Goal: Information Seeking & Learning: Learn about a topic

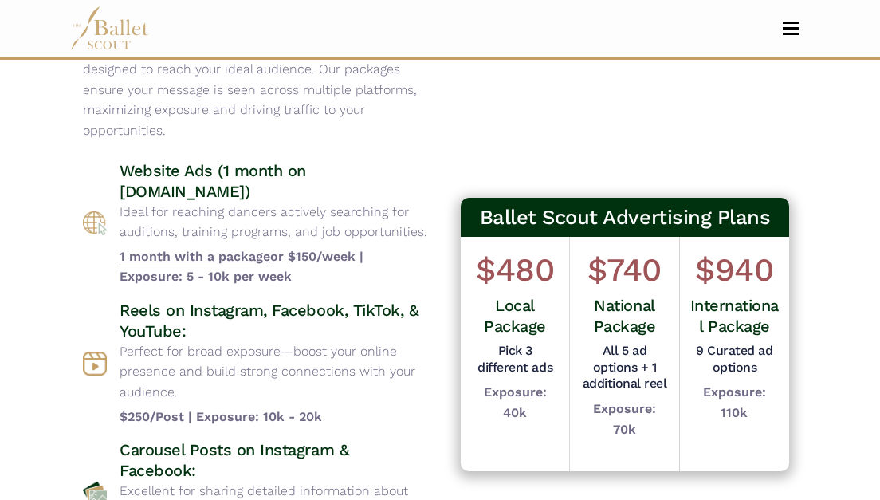
scroll to position [96, 0]
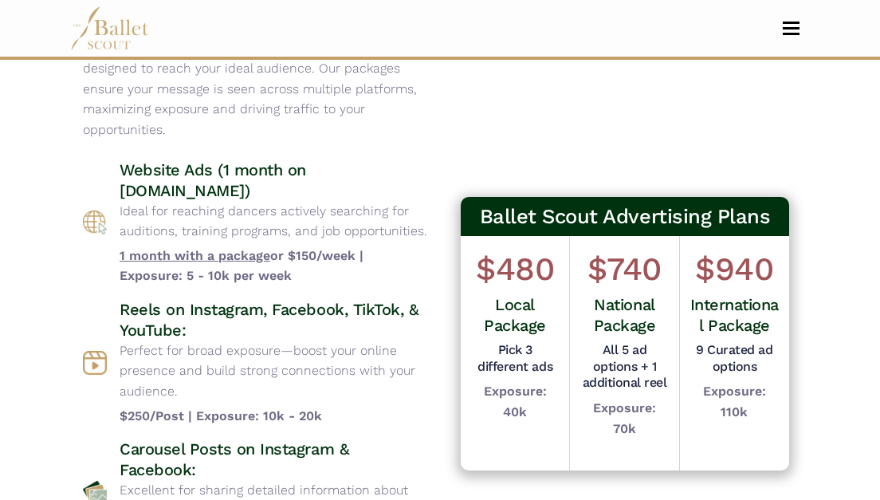
drag, startPoint x: 279, startPoint y: 192, endPoint x: 123, endPoint y: 195, distance: 156.3
click at [123, 195] on h4 "Website Ads (1 month on www.balletscout.info)" at bounding box center [274, 179] width 308 height 41
copy h4 "www.balletscout.info"
click at [402, 108] on div "Ballet Scout Advertising Plans $480 Local Package Pick 3 different ads Exposure…" at bounding box center [625, 373] width 370 height 766
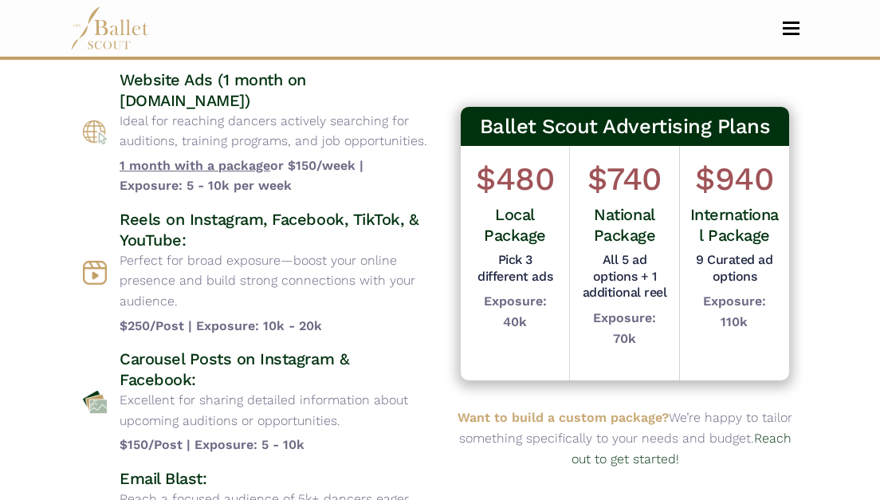
scroll to position [187, 0]
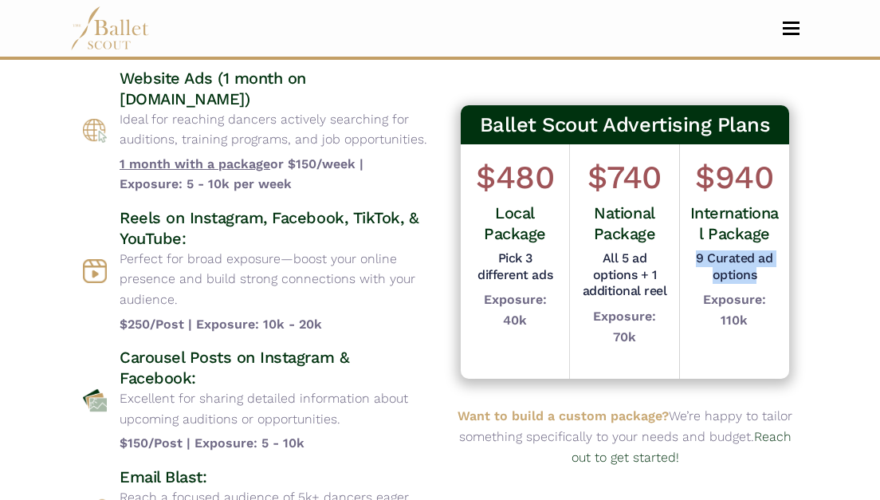
drag, startPoint x: 693, startPoint y: 254, endPoint x: 772, endPoint y: 277, distance: 82.3
click at [402, 277] on h5 "9 Curated ad options" at bounding box center [734, 266] width 92 height 33
click at [402, 295] on div "$940 International Package 9 Curated ad options Exposure: 110k" at bounding box center [734, 261] width 109 height 234
click at [402, 297] on body "Premium Feature Make this audition season count. Upgrade to premium for access …" at bounding box center [440, 438] width 880 height 1250
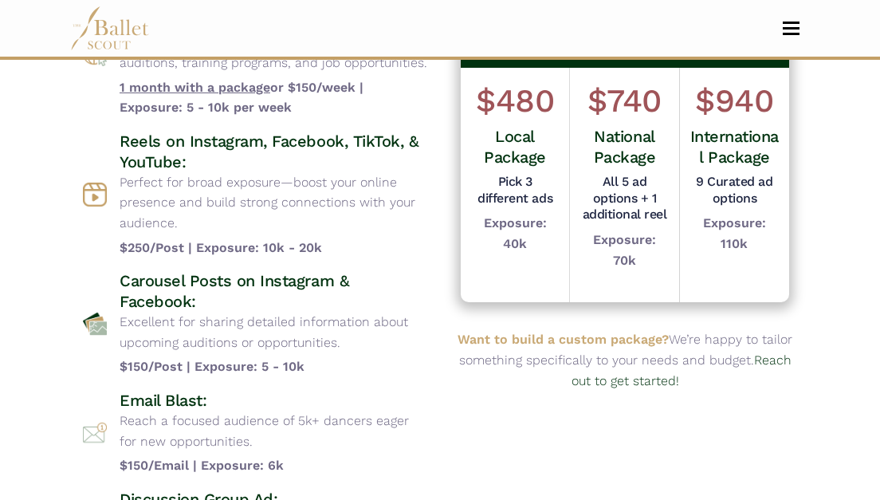
scroll to position [750, 0]
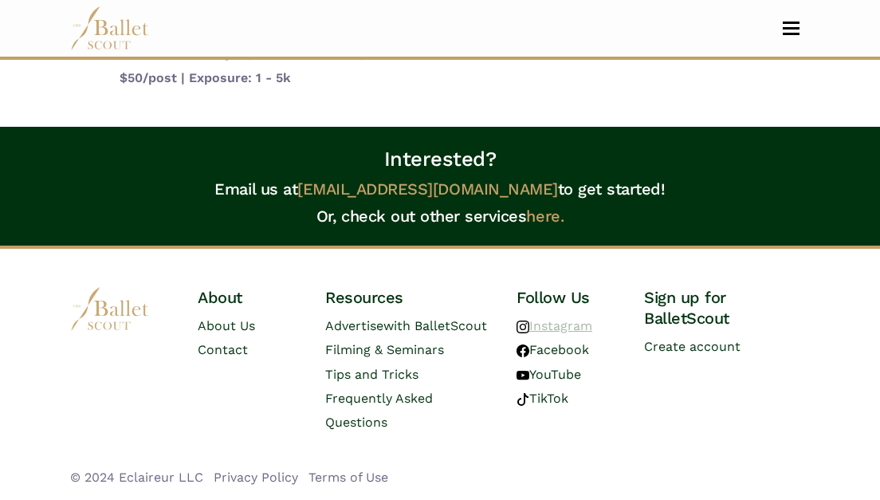
click at [402, 325] on link "Instagram" at bounding box center [555, 325] width 76 height 15
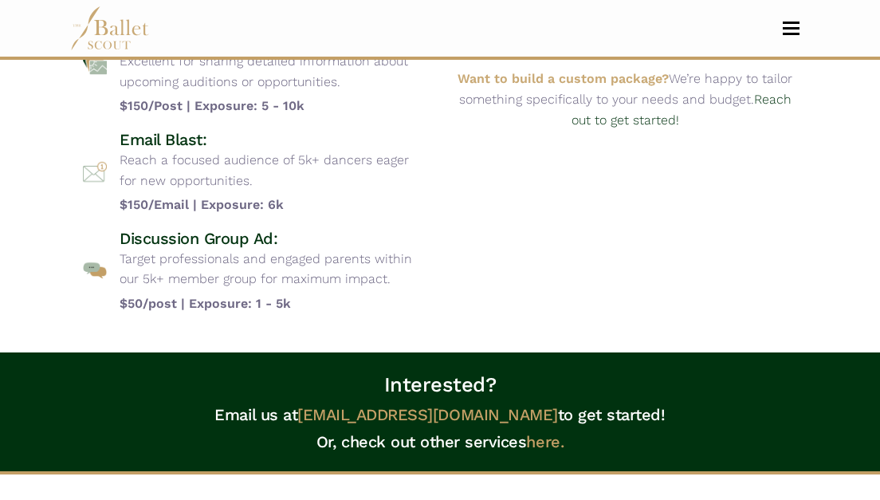
scroll to position [526, 0]
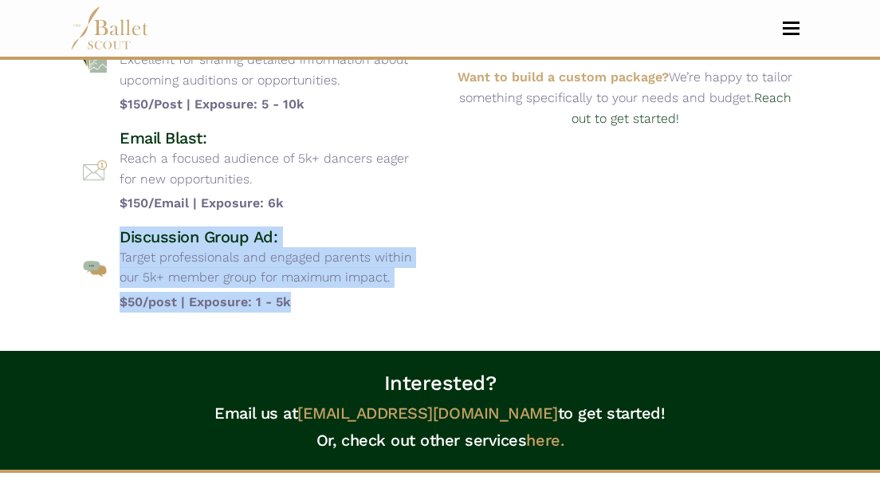
drag, startPoint x: 122, startPoint y: 233, endPoint x: 341, endPoint y: 300, distance: 229.3
click at [341, 301] on div "Discussion Group Ad: Target professionals and engaged parents within our 5k+ me…" at bounding box center [274, 269] width 308 height 86
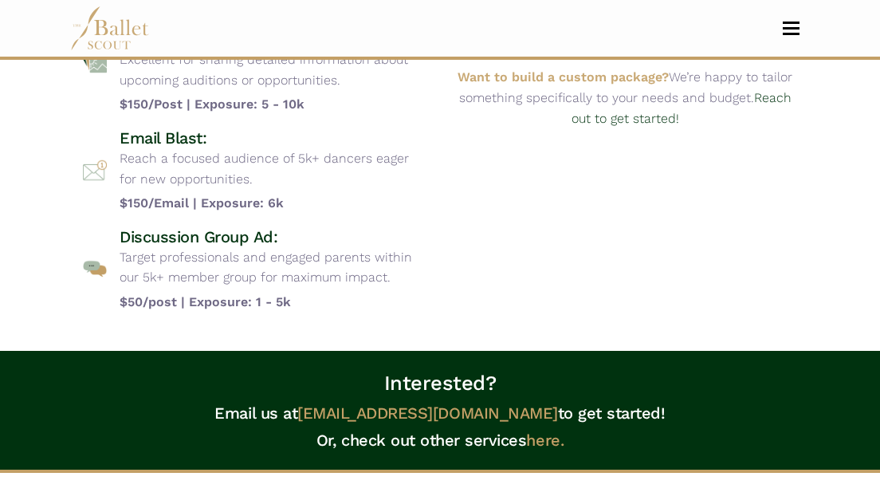
click at [341, 301] on b "$50/post | Exposure: 1 - 5k" at bounding box center [274, 302] width 308 height 21
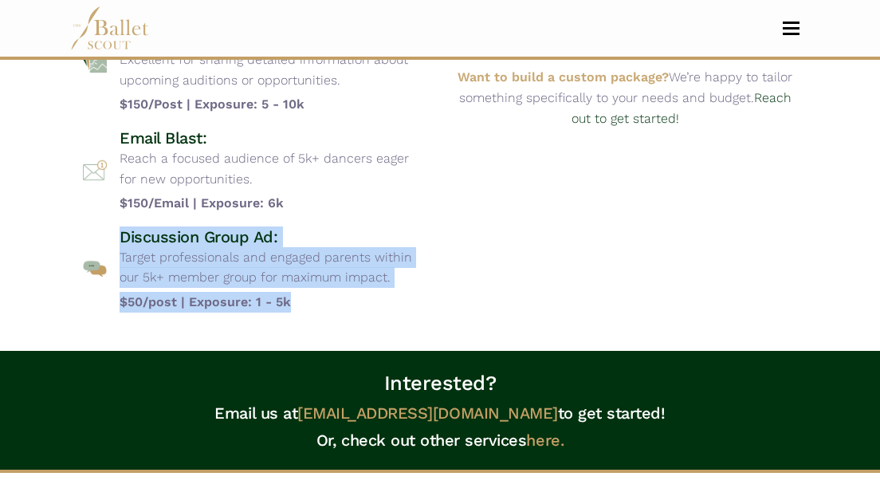
drag, startPoint x: 341, startPoint y: 301, endPoint x: 117, endPoint y: 227, distance: 235.8
click at [117, 228] on div "Discussion Group Ad: Target professionals and engaged parents within our 5k+ me…" at bounding box center [255, 269] width 344 height 86
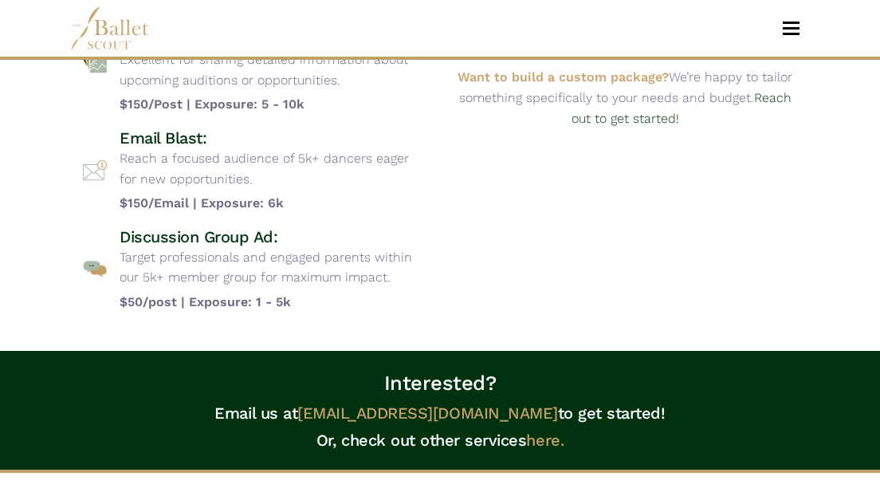
click at [124, 233] on h4 "Discussion Group Ad:" at bounding box center [274, 236] width 308 height 21
drag, startPoint x: 399, startPoint y: 281, endPoint x: 426, endPoint y: 277, distance: 26.5
click at [402, 279] on p "Target professionals and engaged parents within our 5k+ member group for maximu…" at bounding box center [274, 267] width 308 height 41
click at [402, 277] on p "Target professionals and engaged parents within our 5k+ member group for maximu…" at bounding box center [274, 267] width 308 height 41
drag, startPoint x: 187, startPoint y: 305, endPoint x: 299, endPoint y: 304, distance: 111.6
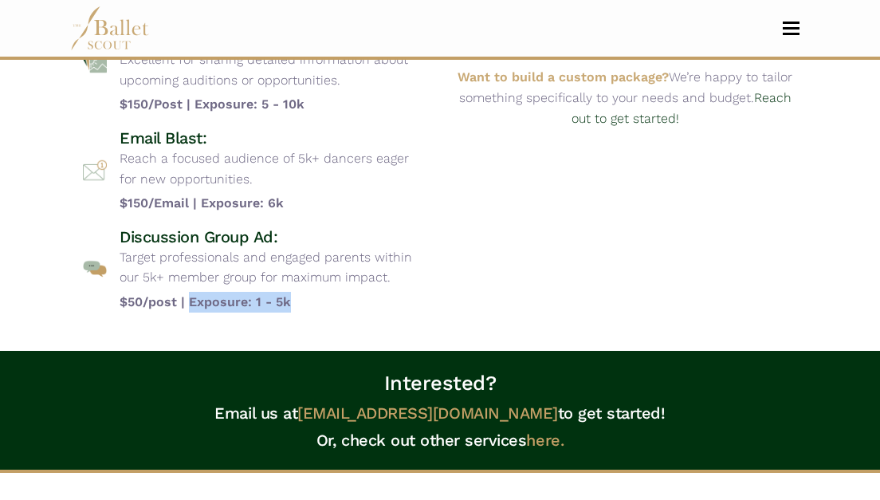
click at [299, 304] on b "$50/post | Exposure: 1 - 5k" at bounding box center [274, 302] width 308 height 21
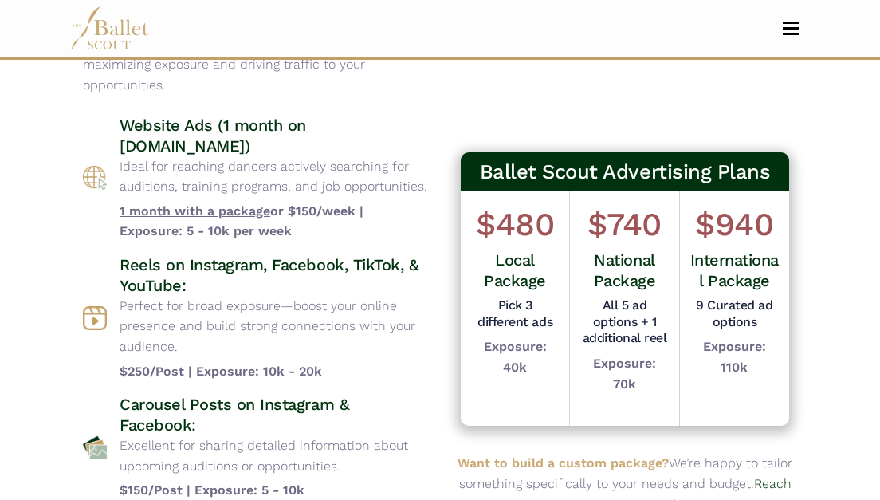
scroll to position [144, 0]
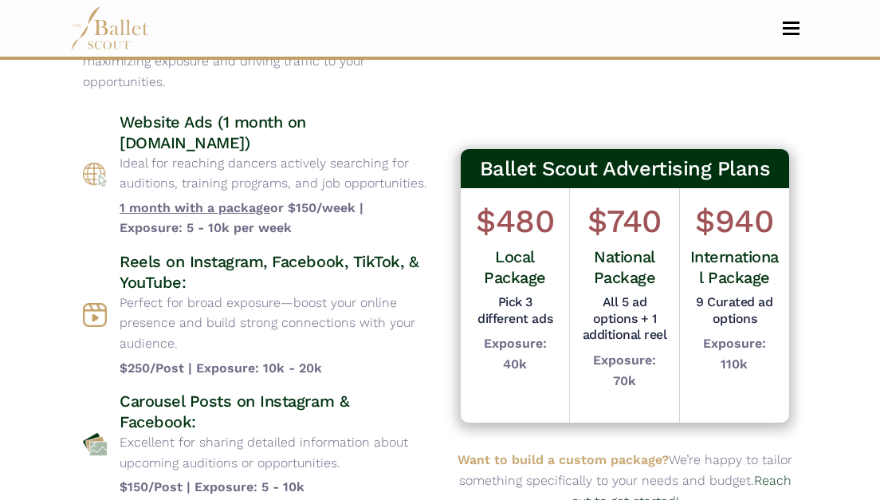
click at [402, 171] on div "Advertising Packages Choose from a variety of targeted advertising options desi…" at bounding box center [439, 325] width 765 height 766
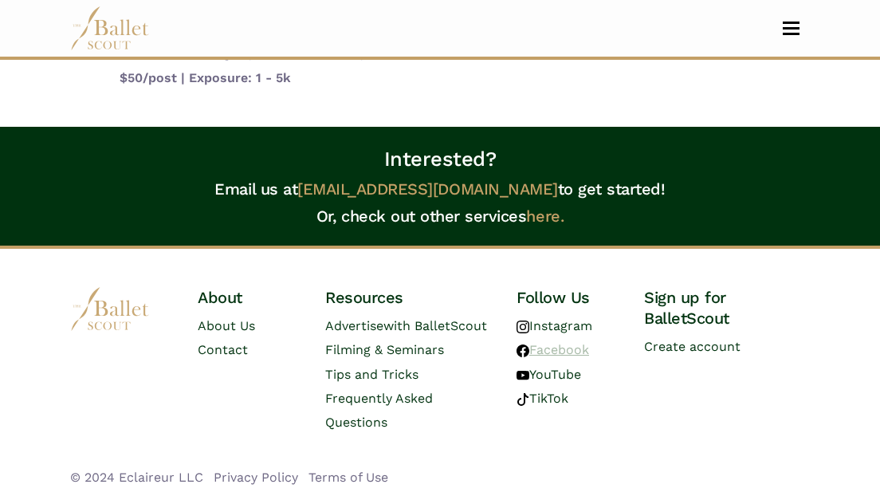
click at [402, 352] on link "Facebook" at bounding box center [553, 349] width 73 height 15
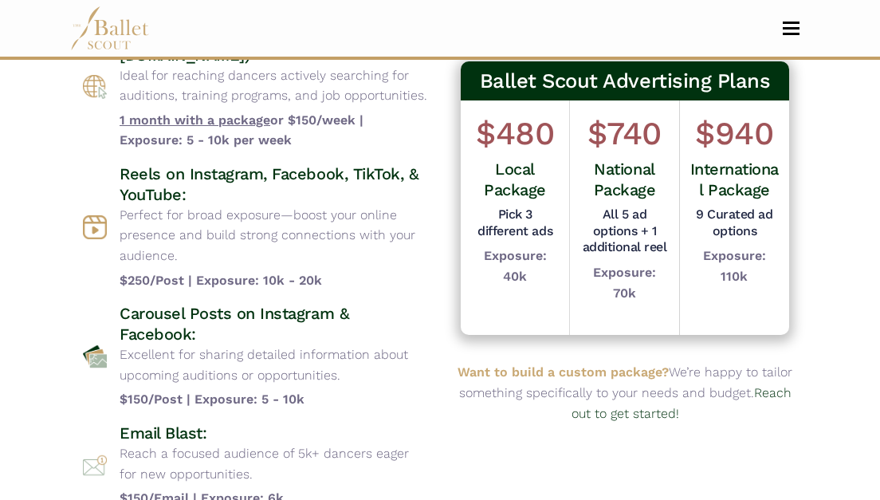
scroll to position [0, 0]
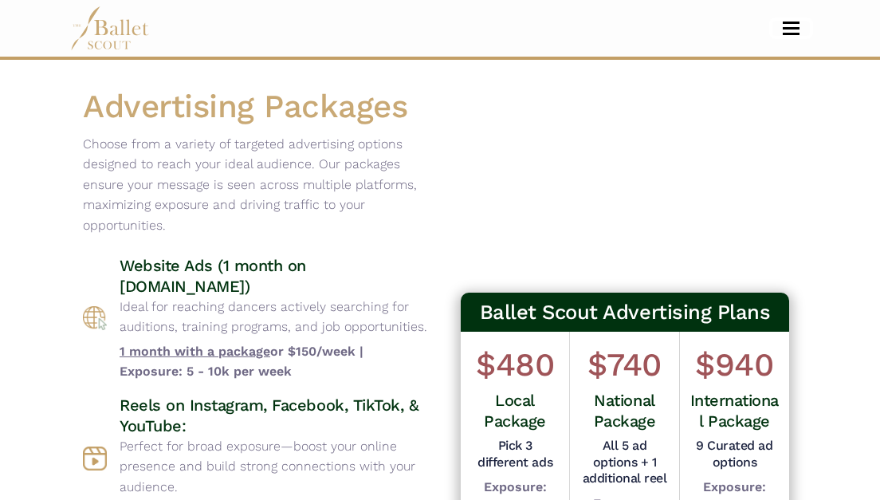
click at [402, 31] on button "Toggle navigation" at bounding box center [791, 28] width 37 height 15
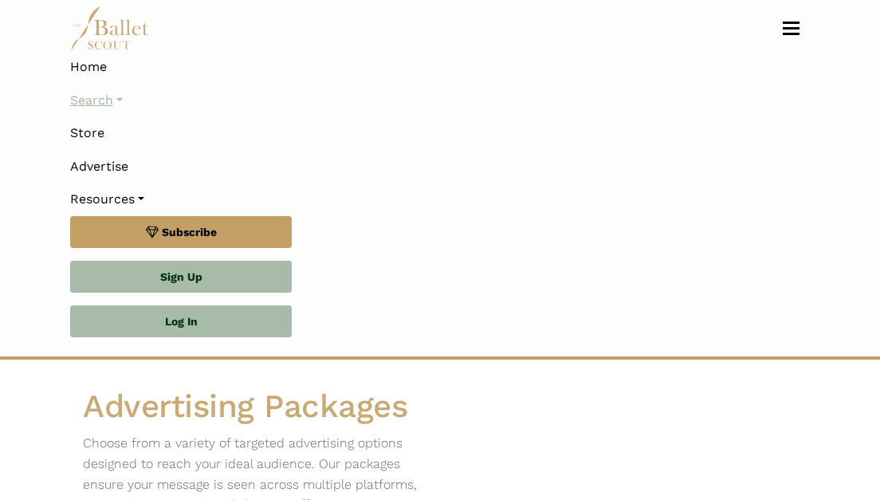
click at [123, 98] on link "Search" at bounding box center [440, 100] width 740 height 33
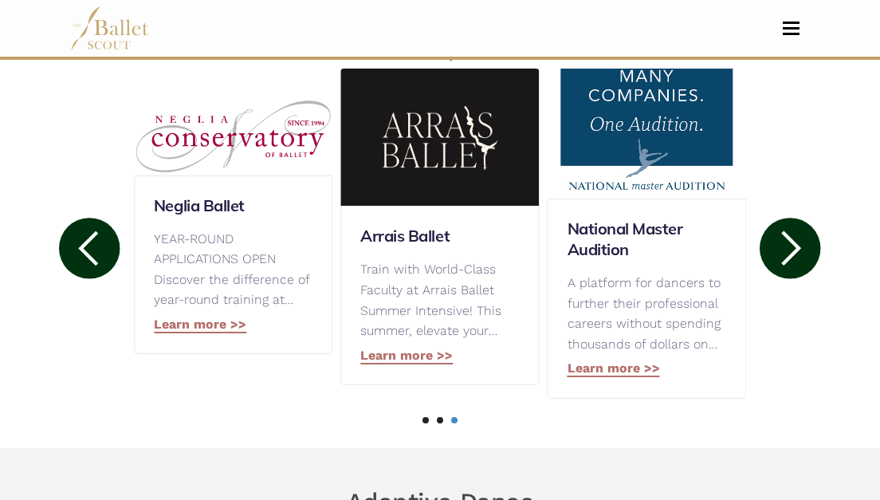
scroll to position [880, 0]
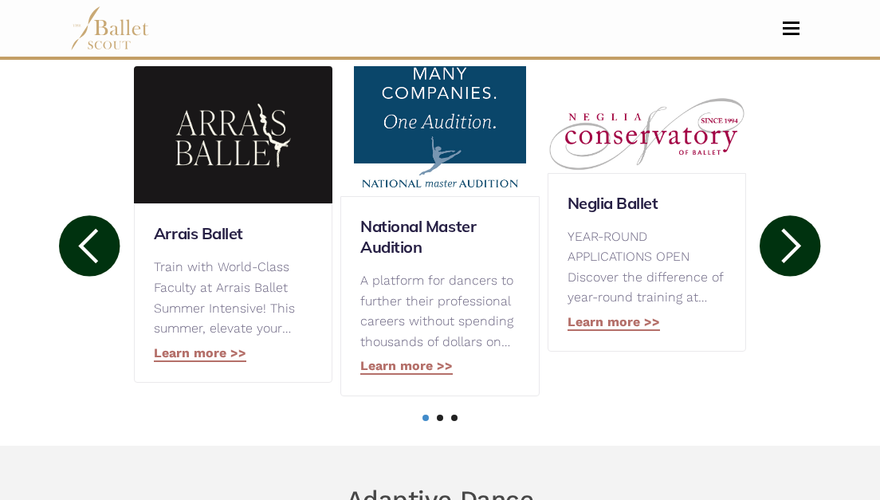
click at [781, 248] on circle at bounding box center [790, 245] width 61 height 61
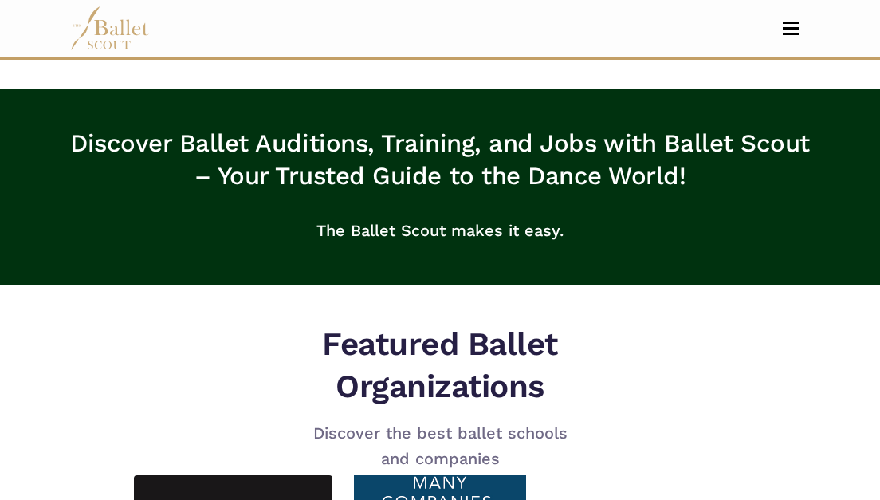
scroll to position [0, 0]
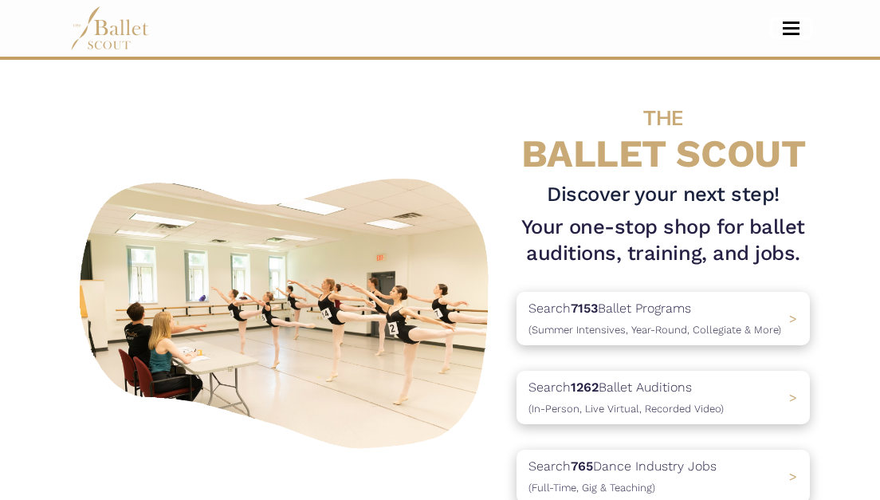
click at [797, 33] on span "Toggle navigation" at bounding box center [791, 34] width 17 height 2
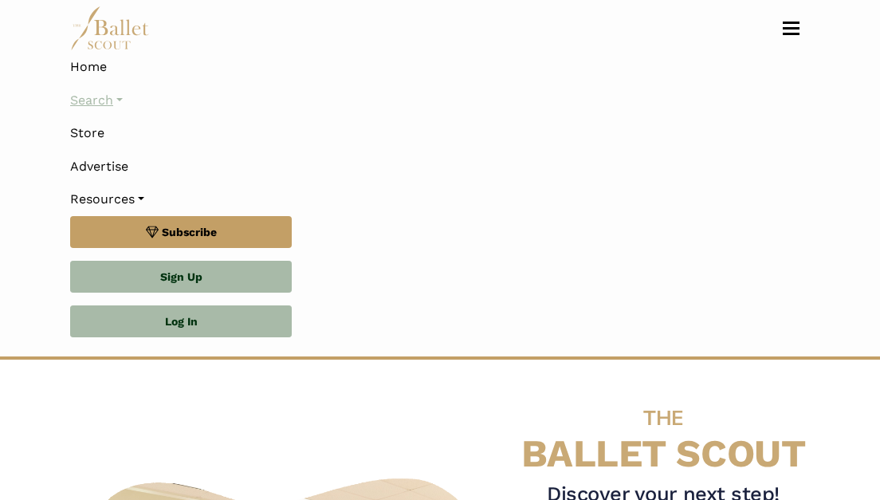
click at [100, 105] on link "Search" at bounding box center [440, 100] width 740 height 33
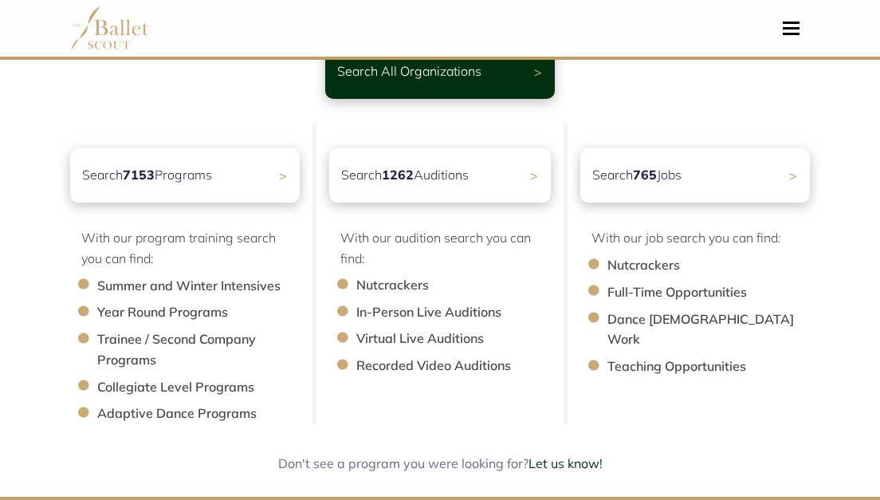
scroll to position [134, 0]
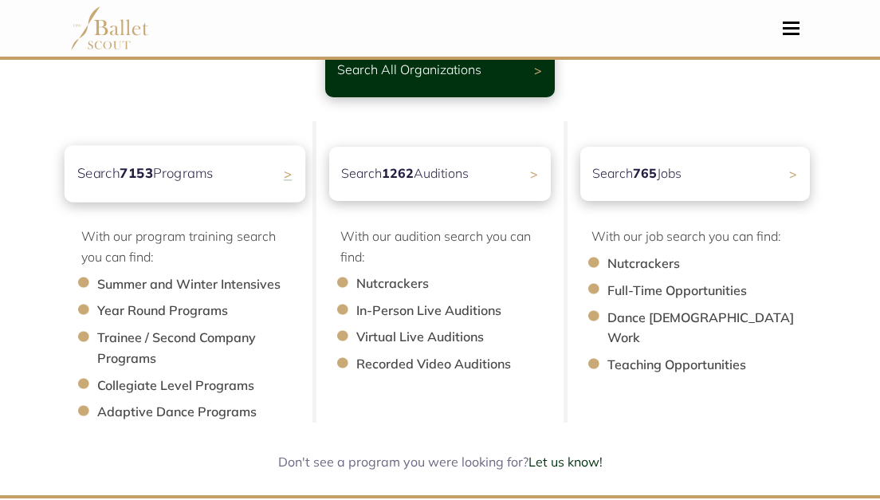
click at [203, 167] on p "Search 7153 Programs" at bounding box center [145, 174] width 136 height 22
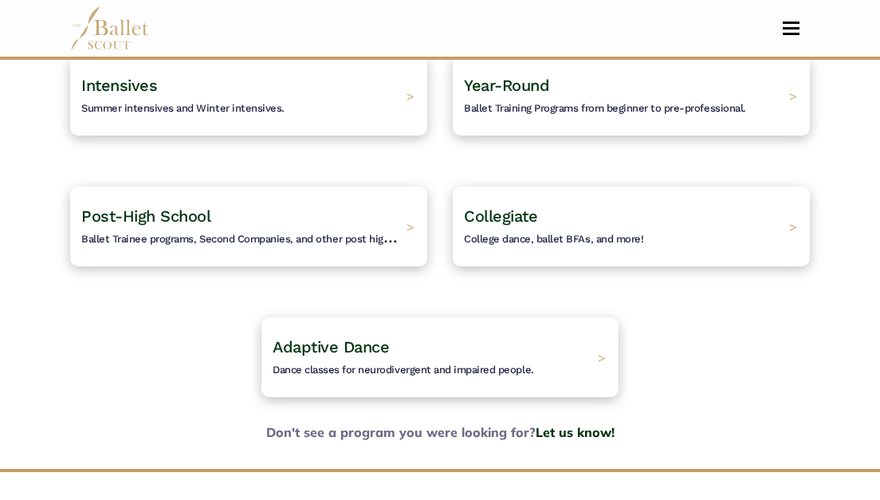
scroll to position [178, 0]
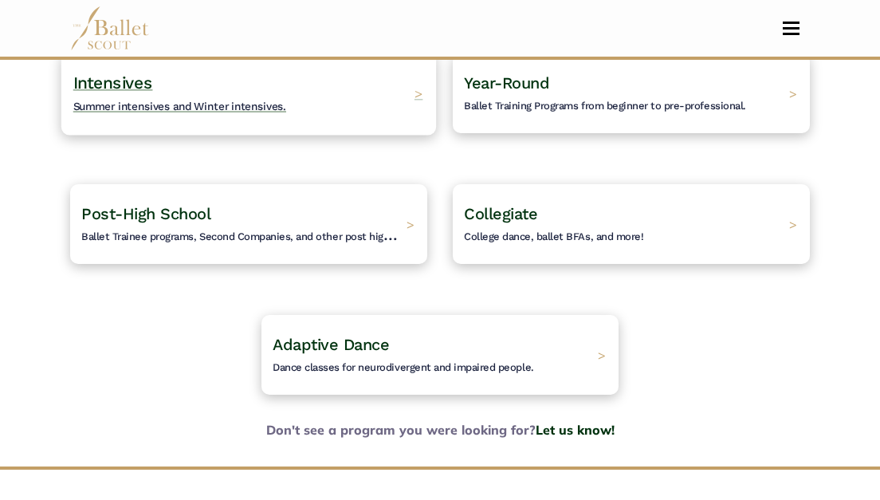
click at [230, 90] on h4 "Intensives Summer intensives and Winter intensives." at bounding box center [180, 94] width 214 height 44
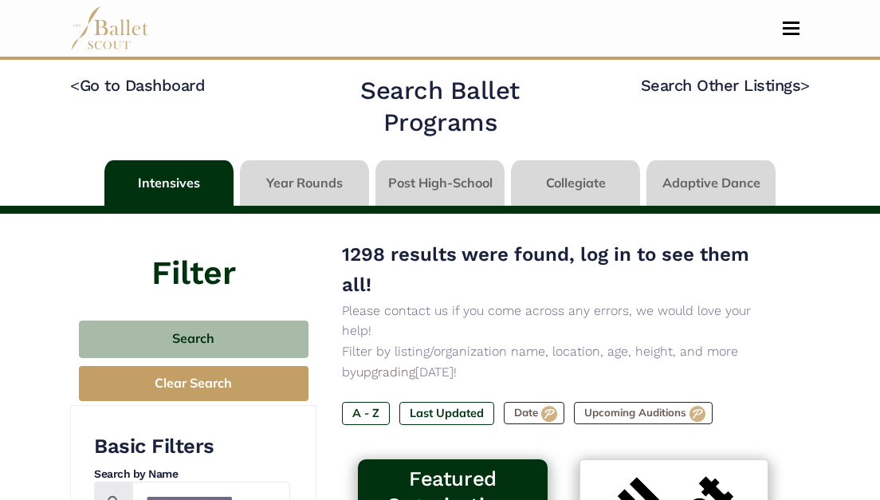
scroll to position [215, 0]
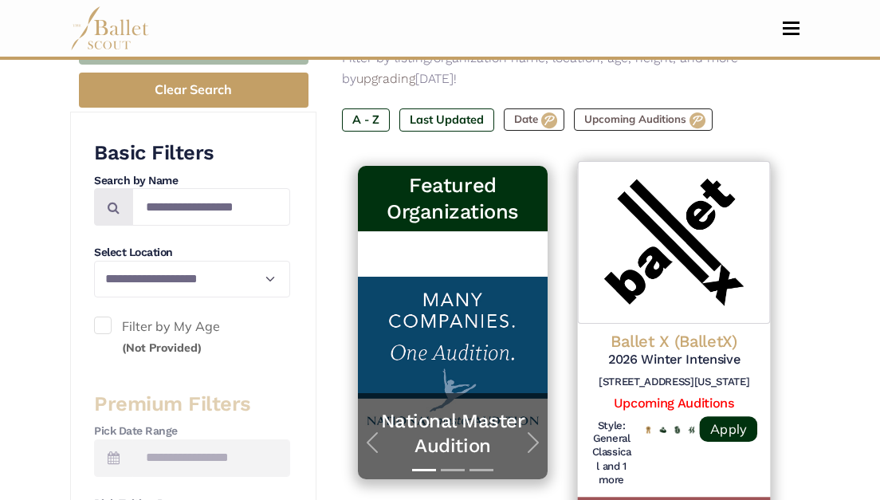
scroll to position [0, 0]
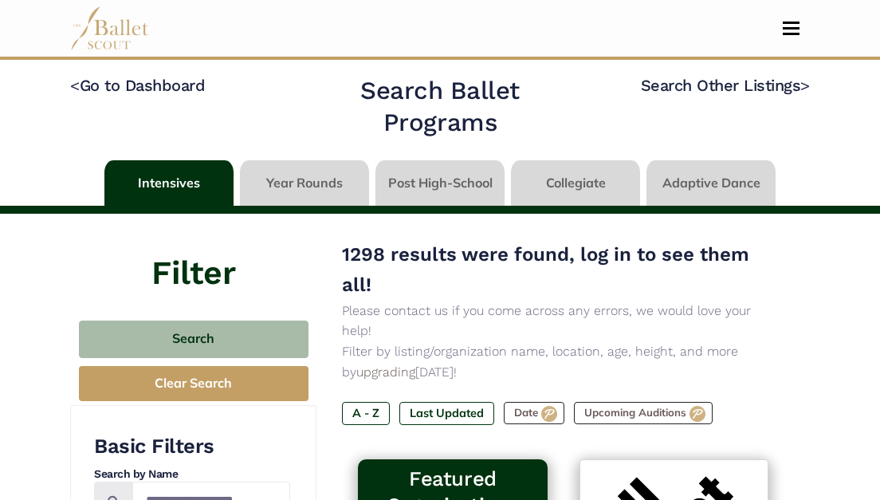
click at [751, 116] on h4 "Search Other Listings >" at bounding box center [692, 110] width 235 height 71
click at [608, 167] on link at bounding box center [575, 182] width 129 height 45
click at [577, 181] on link at bounding box center [575, 182] width 129 height 45
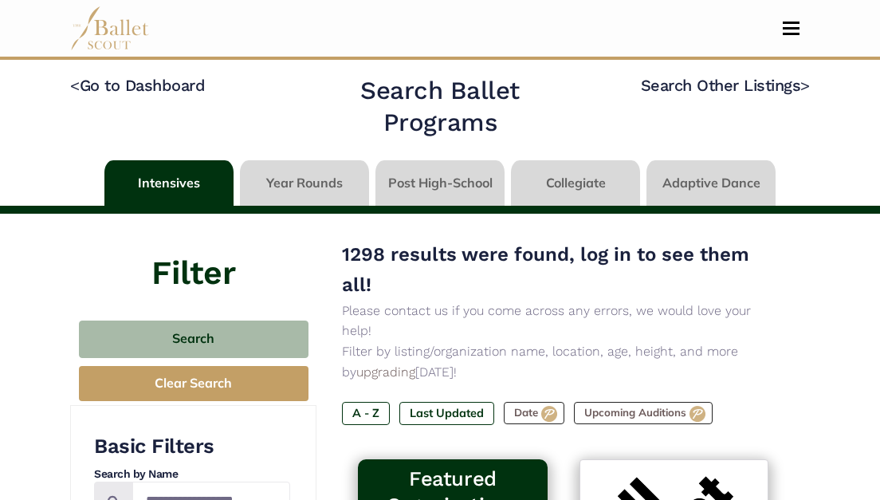
click at [577, 181] on link at bounding box center [575, 182] width 129 height 45
click at [471, 187] on link at bounding box center [440, 182] width 129 height 45
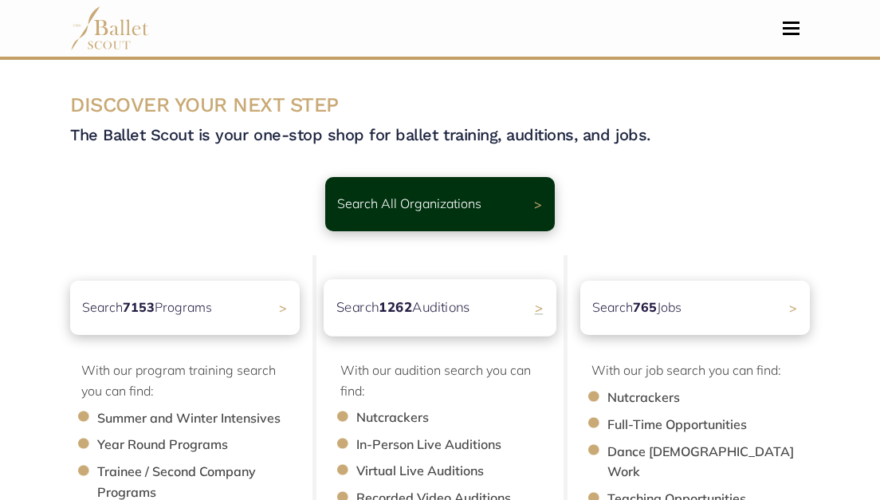
click at [464, 320] on div "Search 1262 Auditions >" at bounding box center [440, 308] width 233 height 57
click at [535, 308] on span ">" at bounding box center [539, 308] width 9 height 17
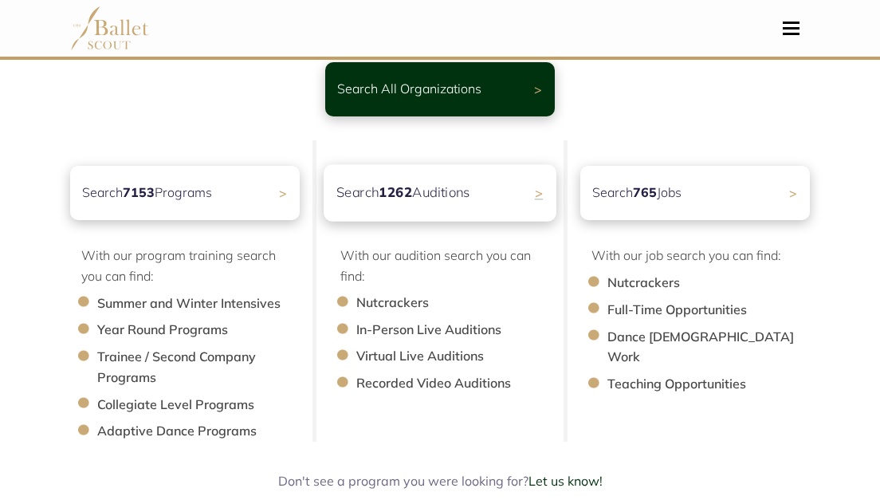
scroll to position [132, 0]
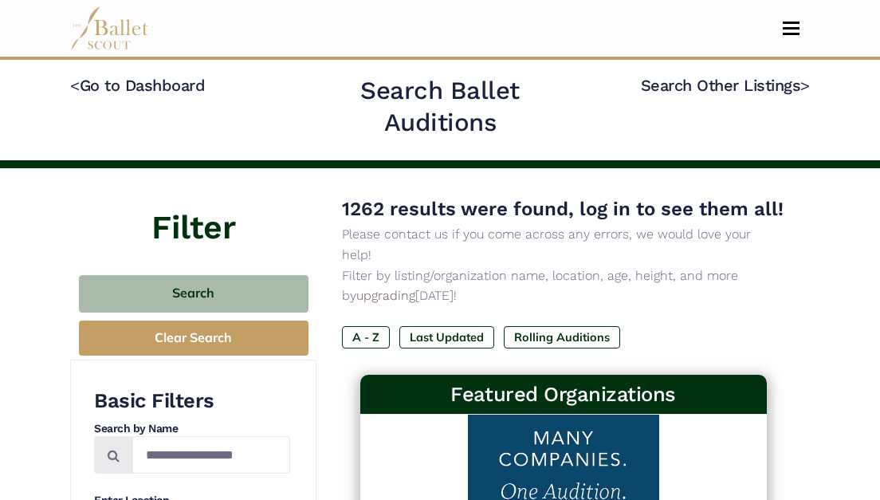
drag, startPoint x: 819, startPoint y: 332, endPoint x: 819, endPoint y: 321, distance: 11.2
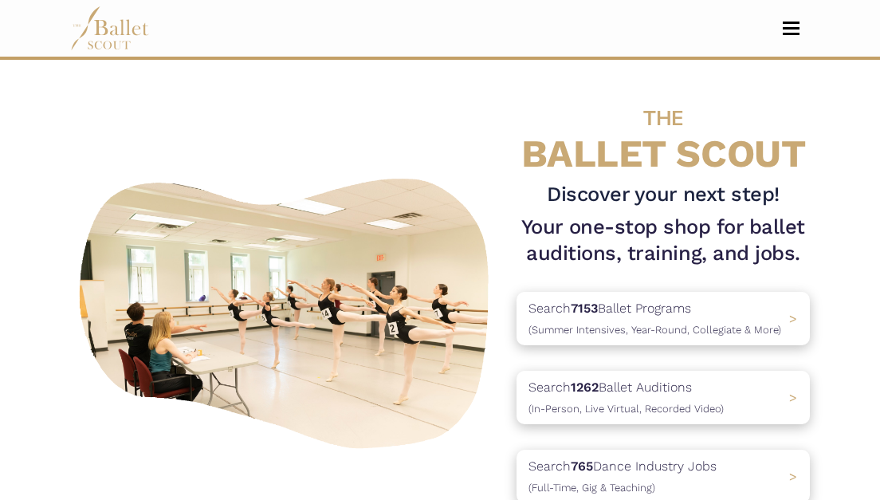
click at [493, 204] on img at bounding box center [287, 310] width 434 height 289
click at [502, 183] on img at bounding box center [287, 310] width 434 height 289
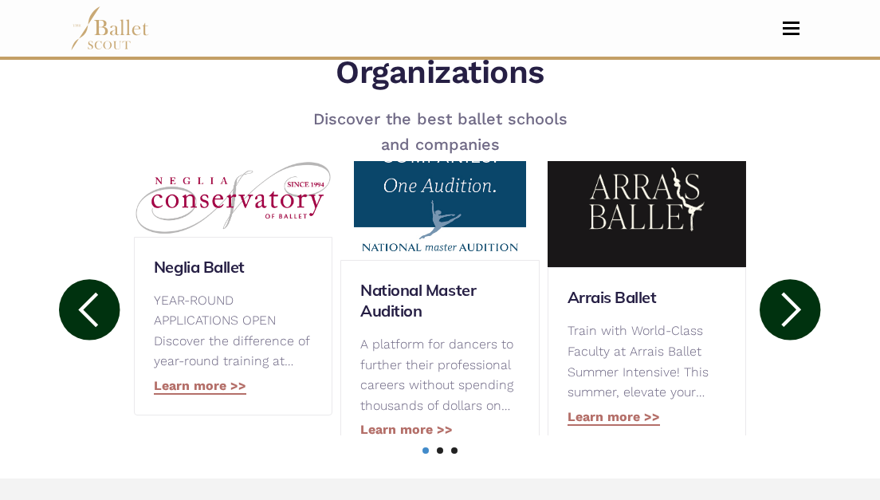
scroll to position [786, 0]
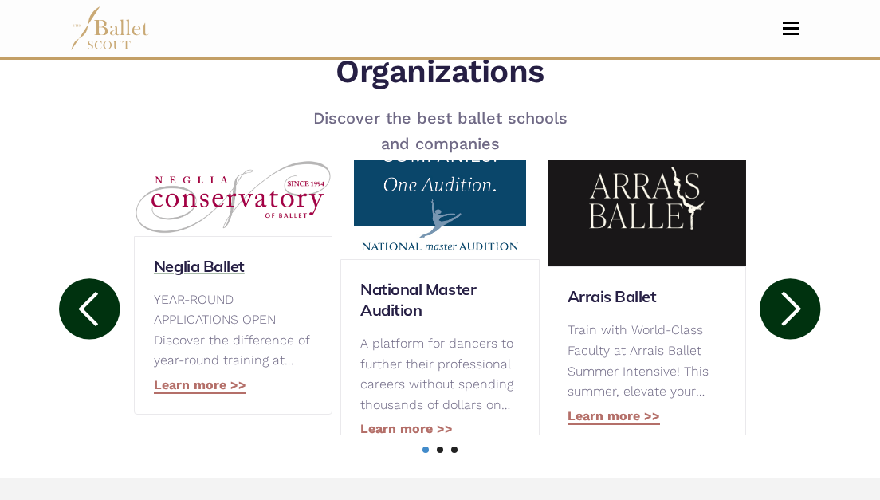
click at [237, 269] on h3 "Neglia Ballet" at bounding box center [233, 266] width 159 height 21
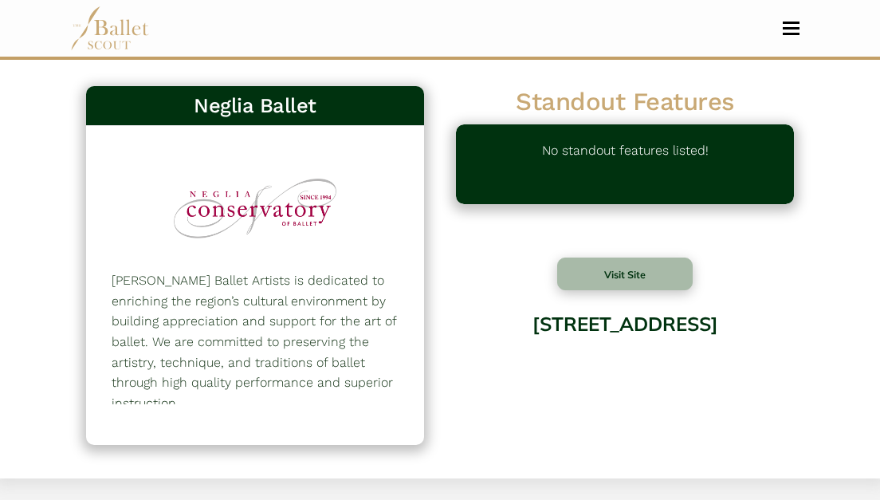
click at [861, 150] on div "[PERSON_NAME] Ballet 127 [PERSON_NAME] Ballet Artists is dedicated to enriching…" at bounding box center [440, 269] width 880 height 419
click at [846, 140] on div "[PERSON_NAME] Ballet 127 [PERSON_NAME] Ballet Artists is dedicated to enriching…" at bounding box center [440, 269] width 880 height 419
